Goal: Transaction & Acquisition: Download file/media

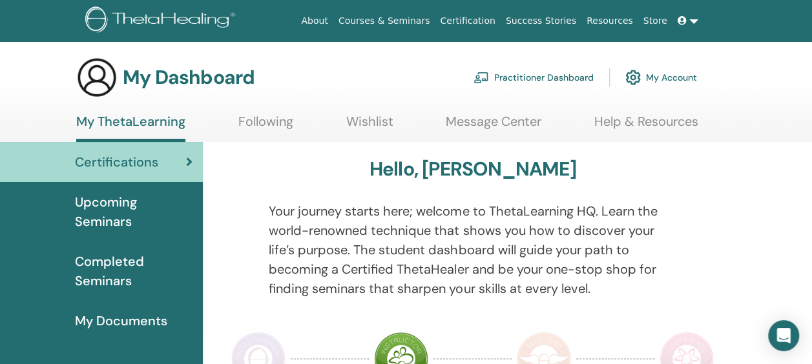
click at [126, 270] on span "Completed Seminars" at bounding box center [134, 271] width 118 height 39
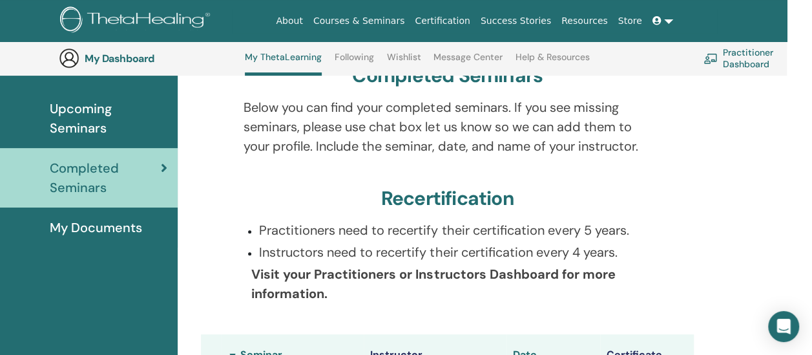
scroll to position [128, 26]
click at [107, 231] on span "My Documents" at bounding box center [95, 227] width 92 height 19
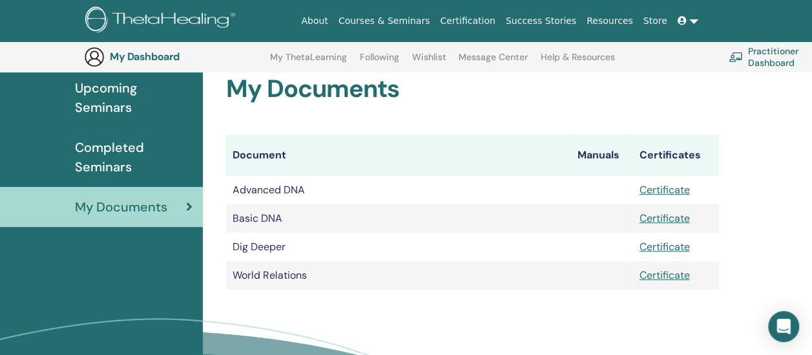
scroll to position [145, 0]
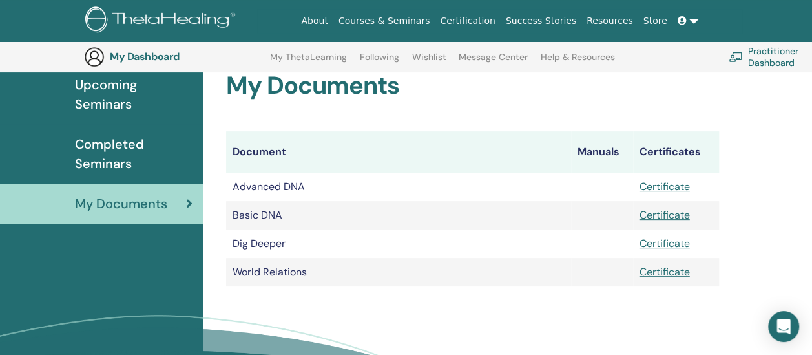
click at [118, 154] on span "Completed Seminars" at bounding box center [134, 153] width 118 height 39
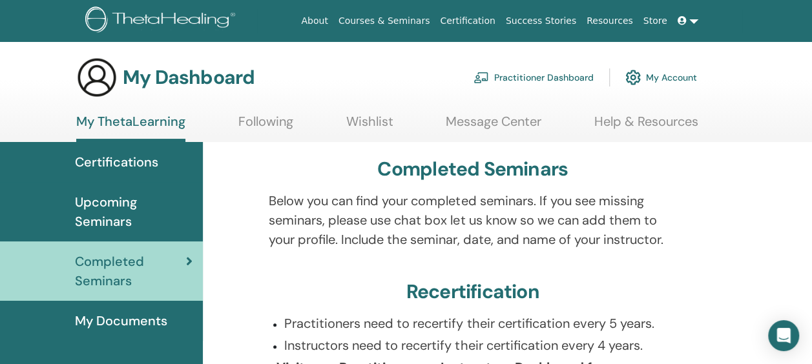
click at [111, 315] on span "My Documents" at bounding box center [121, 320] width 92 height 19
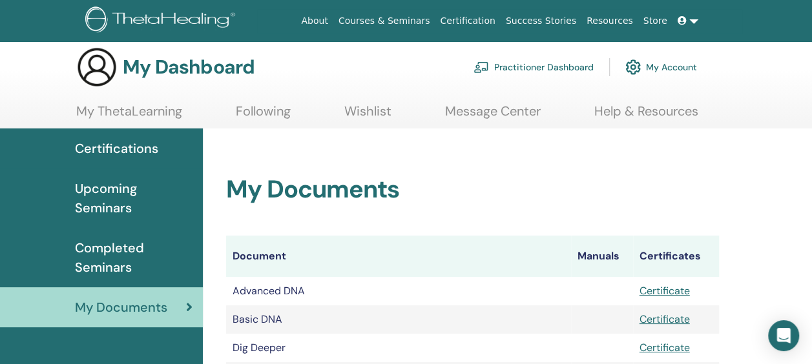
scroll to position [6, 0]
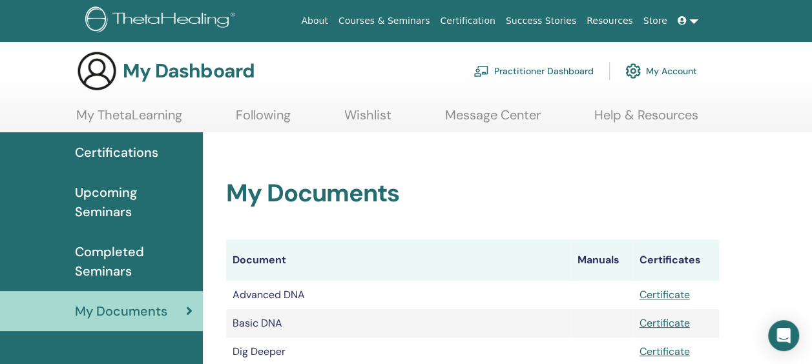
click at [686, 25] on icon at bounding box center [681, 20] width 9 height 9
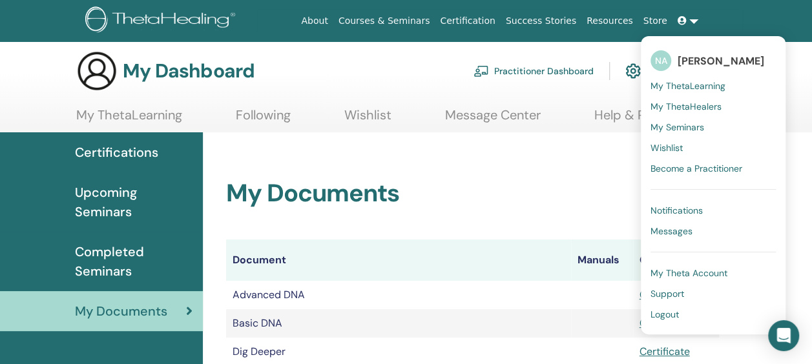
click at [710, 84] on span "My ThetaLearning" at bounding box center [687, 86] width 75 height 12
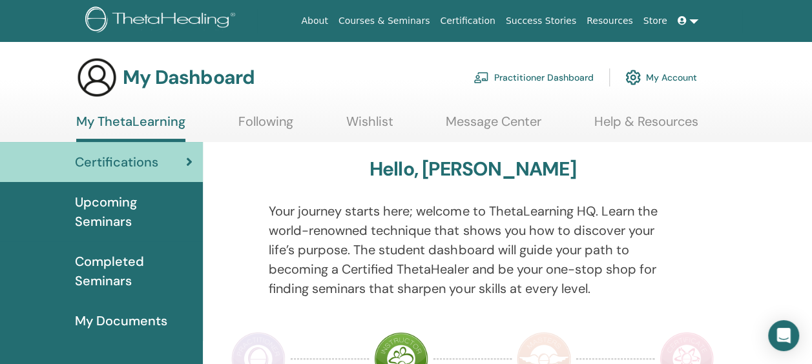
click at [358, 125] on link "Wishlist" at bounding box center [369, 126] width 47 height 25
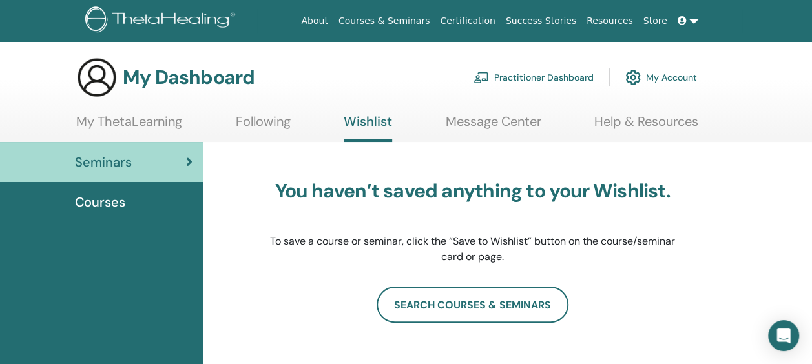
click at [501, 130] on link "Message Center" at bounding box center [494, 126] width 96 height 25
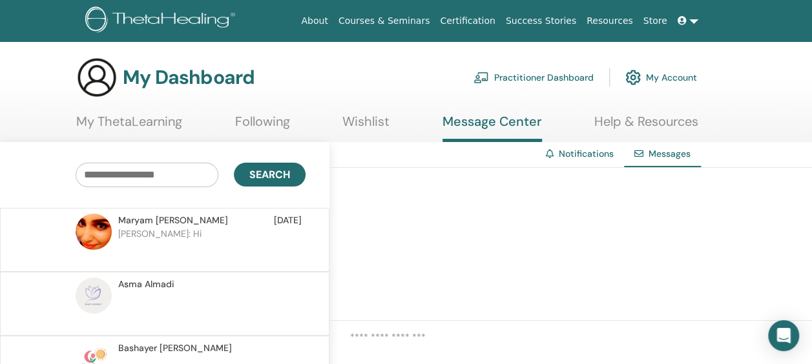
click at [577, 82] on link "Practitioner Dashboard" at bounding box center [533, 77] width 120 height 28
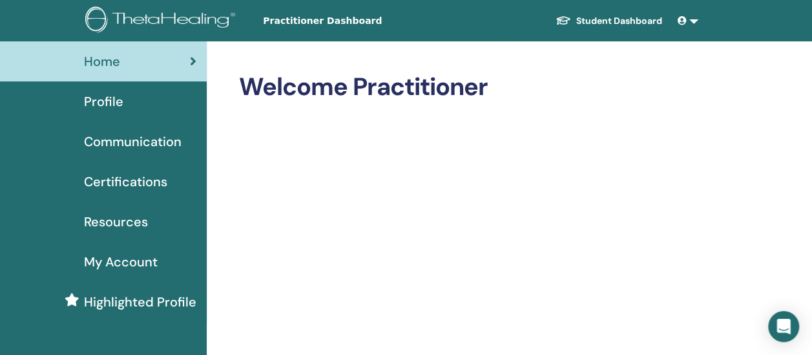
click at [657, 20] on link "Student Dashboard" at bounding box center [608, 21] width 127 height 24
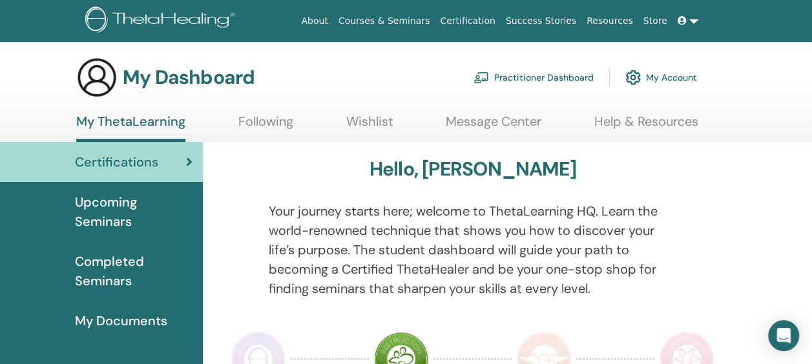
click at [695, 21] on link at bounding box center [687, 21] width 31 height 24
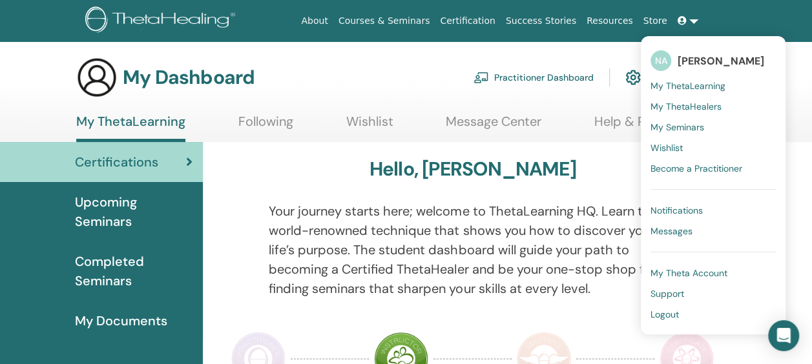
click at [663, 58] on span "NA" at bounding box center [660, 60] width 21 height 21
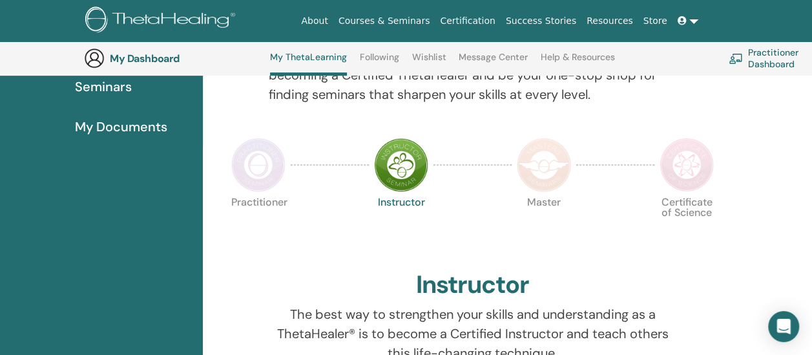
scroll to position [231, 0]
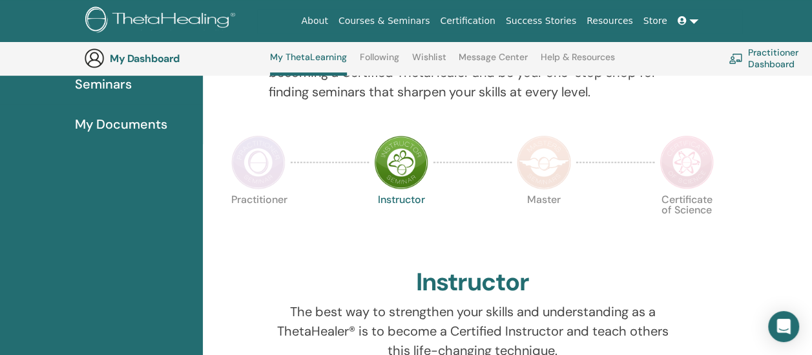
click at [548, 170] on img at bounding box center [544, 162] width 54 height 54
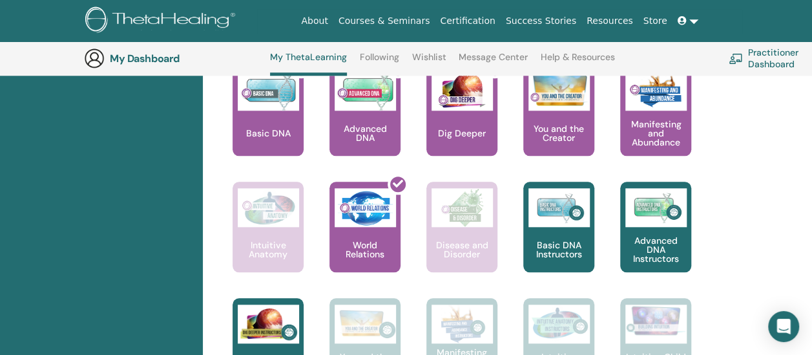
scroll to position [616, 0]
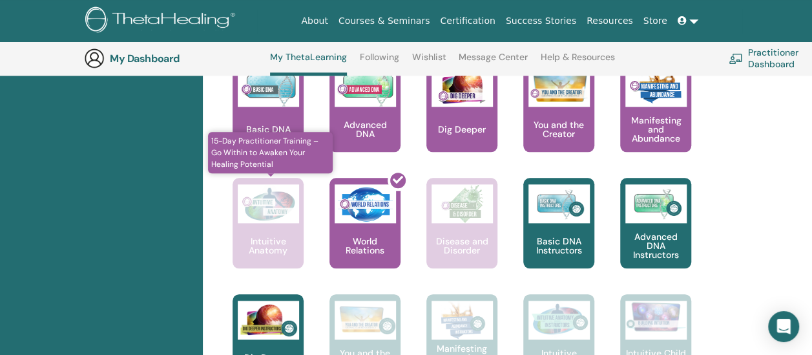
click at [271, 212] on img at bounding box center [268, 203] width 61 height 39
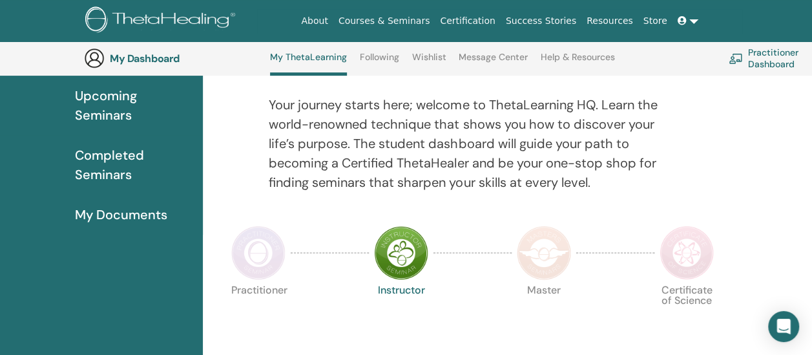
scroll to position [176, 0]
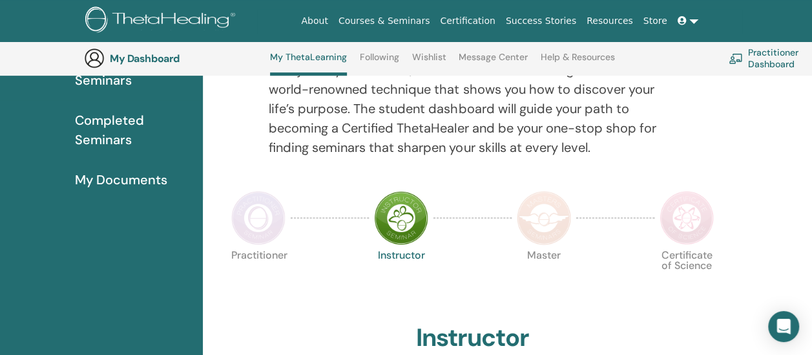
click at [404, 220] on img at bounding box center [401, 218] width 54 height 54
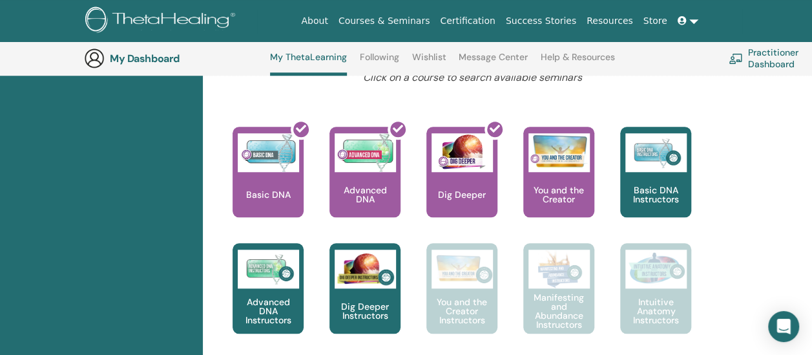
scroll to position [473, 0]
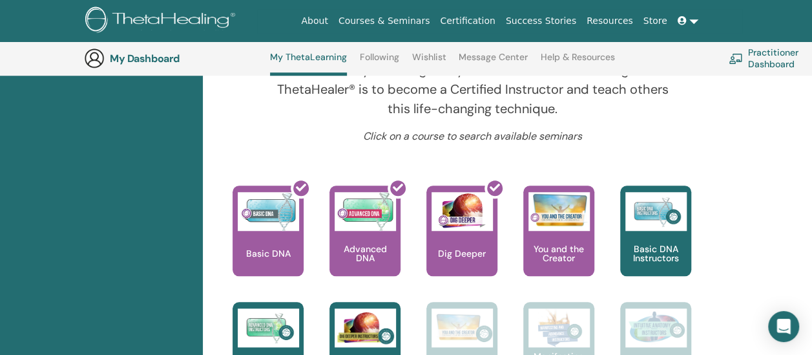
click at [656, 26] on link "Store" at bounding box center [655, 21] width 34 height 24
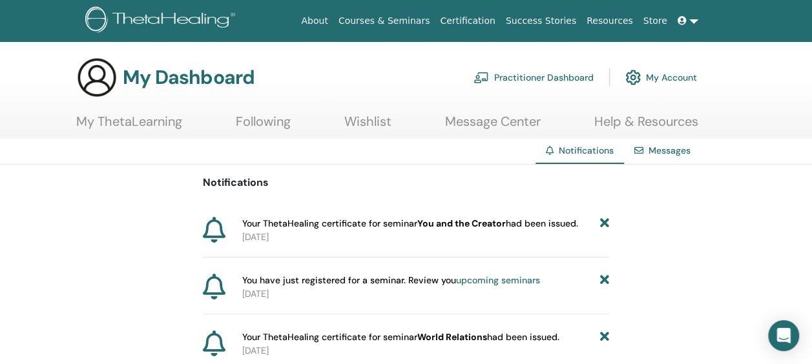
click at [663, 22] on link "Store" at bounding box center [655, 21] width 34 height 24
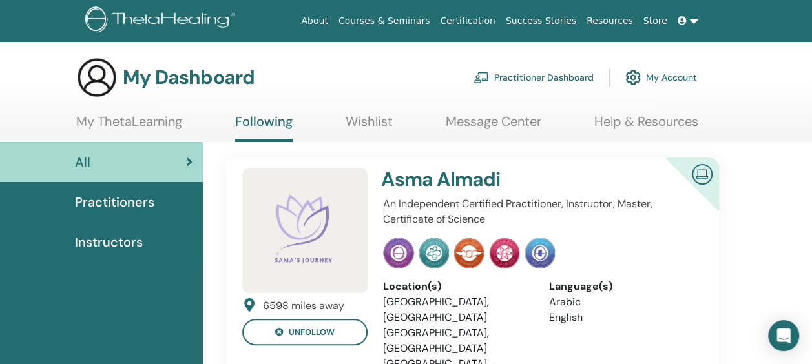
click at [167, 119] on link "My ThetaLearning" at bounding box center [129, 126] width 106 height 25
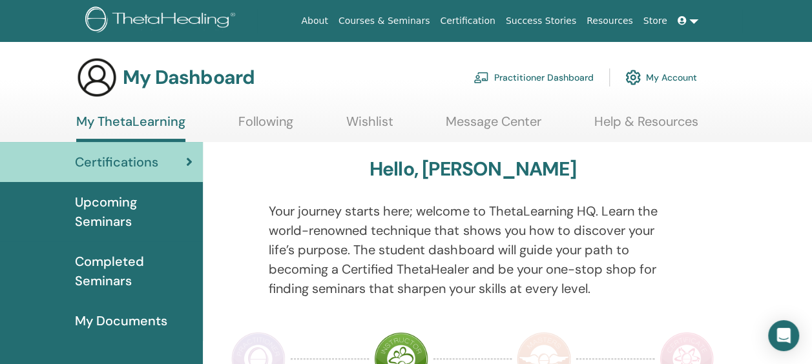
click at [94, 271] on span "Completed Seminars" at bounding box center [134, 271] width 118 height 39
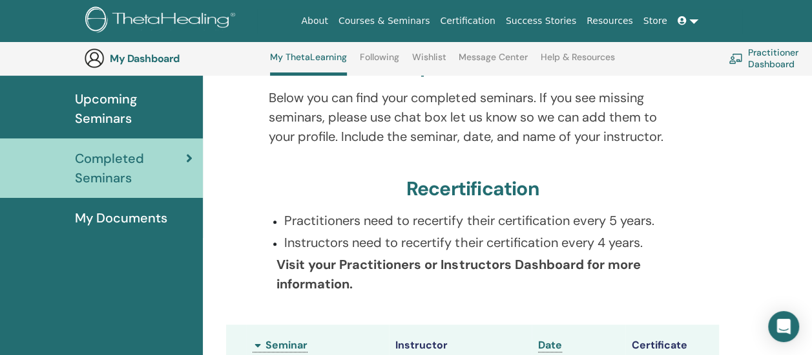
scroll to position [169, 0]
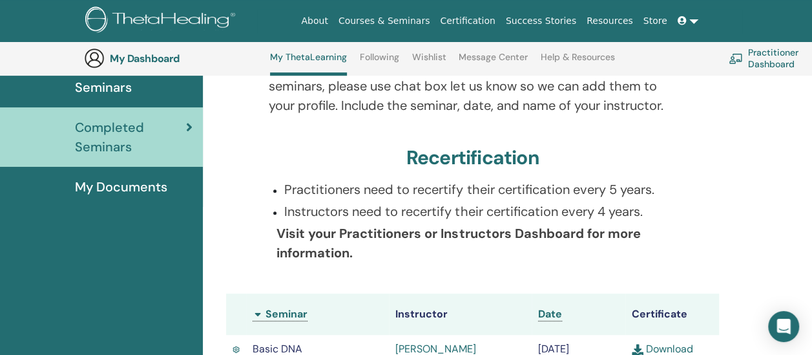
click at [146, 181] on span "My Documents" at bounding box center [121, 186] width 92 height 19
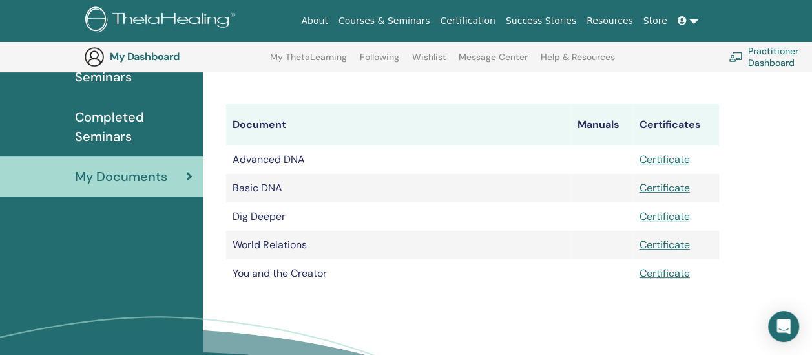
scroll to position [185, 0]
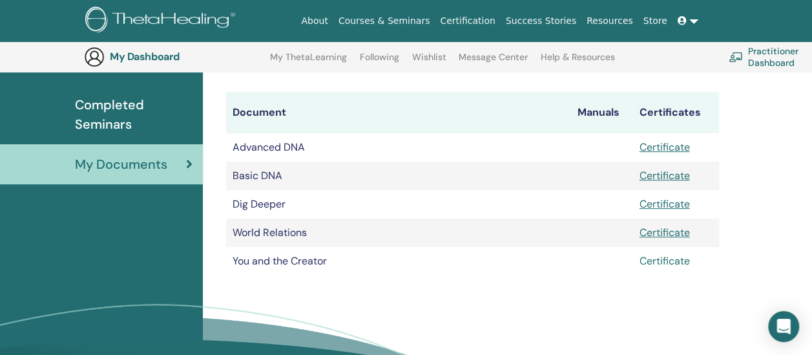
click at [677, 258] on link "Certificate" at bounding box center [664, 261] width 50 height 14
drag, startPoint x: 229, startPoint y: 260, endPoint x: 333, endPoint y: 260, distance: 103.3
click at [333, 260] on td "You and the Creator" at bounding box center [398, 261] width 345 height 28
copy td "You and the Creator"
click at [462, 302] on div "My Documents Document Manuals Certificates Advanced DNA Certificate Basic DNA C…" at bounding box center [507, 209] width 609 height 448
